Goal: Task Accomplishment & Management: Use online tool/utility

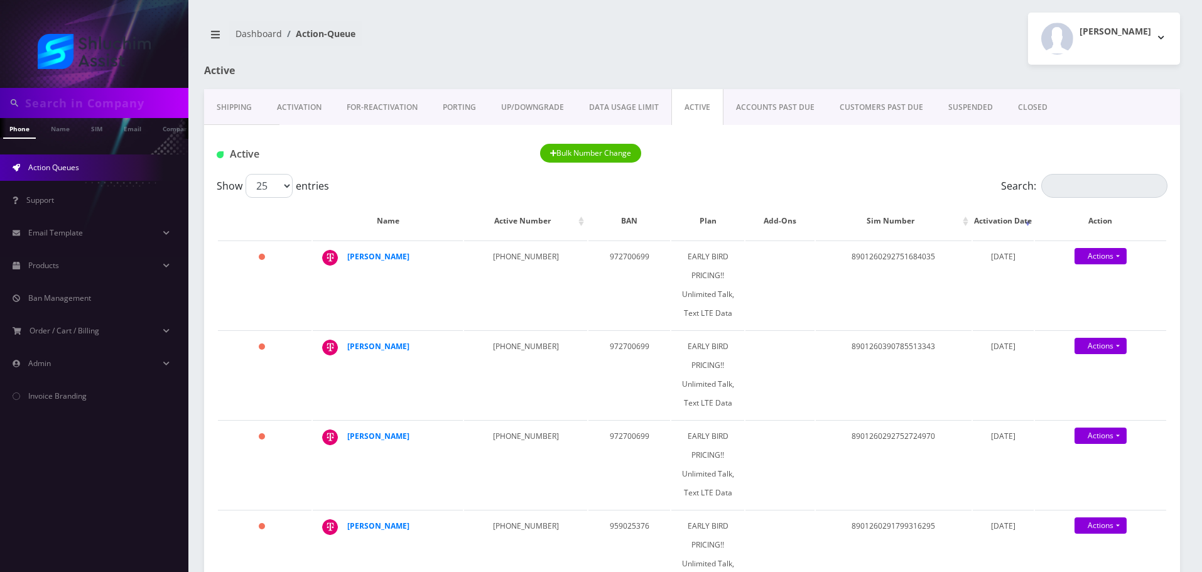
drag, startPoint x: 0, startPoint y: 0, endPoint x: 156, endPoint y: 104, distance: 187.4
click at [136, 104] on input "text" at bounding box center [105, 103] width 160 height 24
paste input "3478885983"
type input "3478885983"
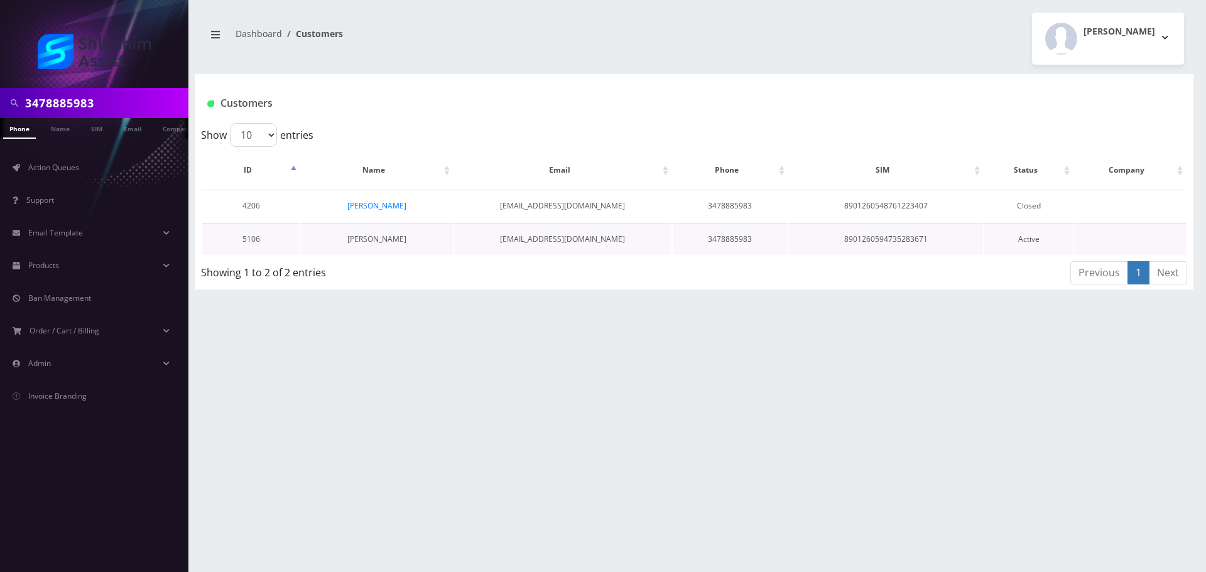
click at [396, 236] on link "Eliezer Goldman" at bounding box center [376, 239] width 59 height 11
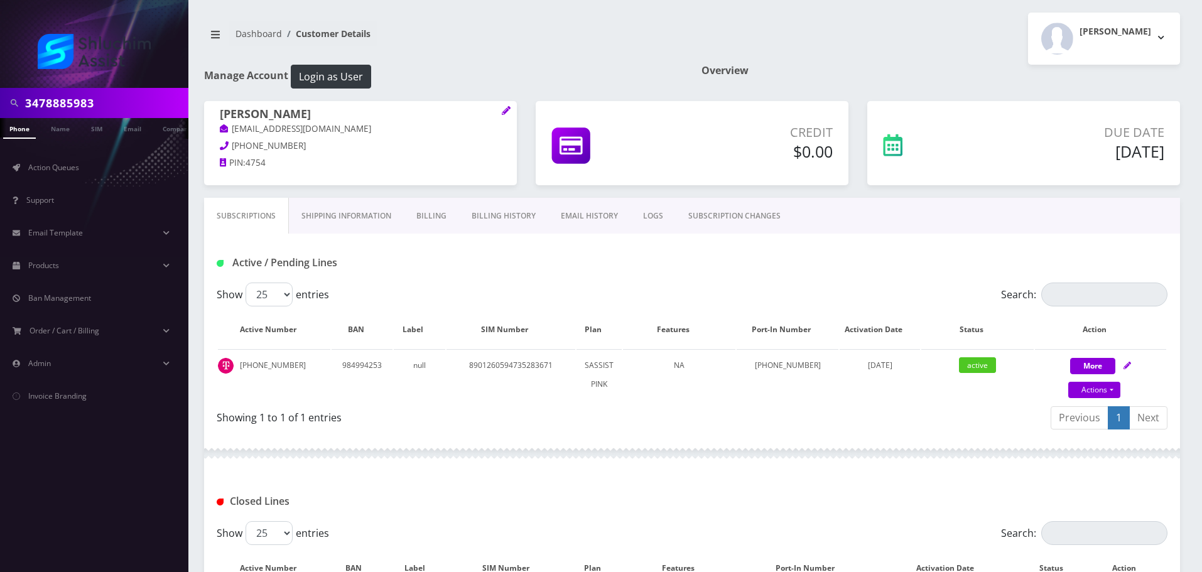
scroll to position [0, 6]
drag, startPoint x: 293, startPoint y: 361, endPoint x: 240, endPoint y: 363, distance: 53.4
click at [239, 363] on td "[PHONE_NUMBER]" at bounding box center [274, 374] width 112 height 51
copy td "[PHONE_NUMBER]"
